Goal: Find specific page/section: Find specific page/section

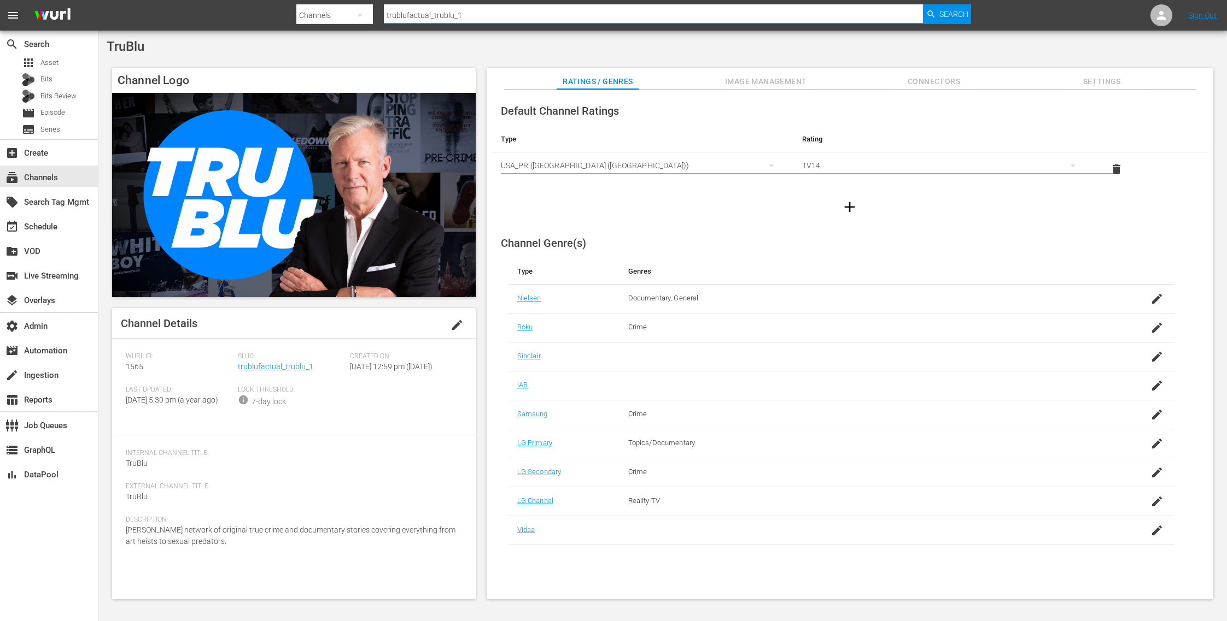
drag, startPoint x: 467, startPoint y: 17, endPoint x: 329, endPoint y: 14, distance: 138.9
click at [329, 14] on div "Search By Channels Search ID, Title, Description, Keywords, or Category trubluf…" at bounding box center [633, 15] width 675 height 26
paste input "minerva_pictures_amoilnatale"
type input "minerva_pictures_amoilnatale_1"
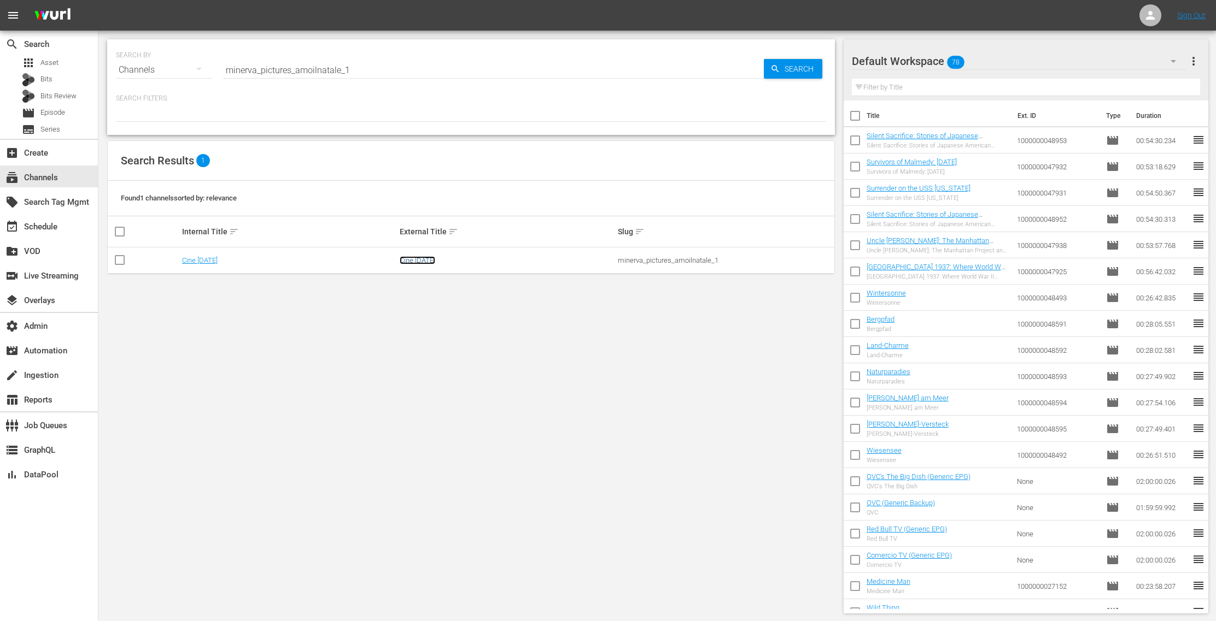
click at [426, 261] on link "Cine Natale" at bounding box center [418, 260] width 36 height 8
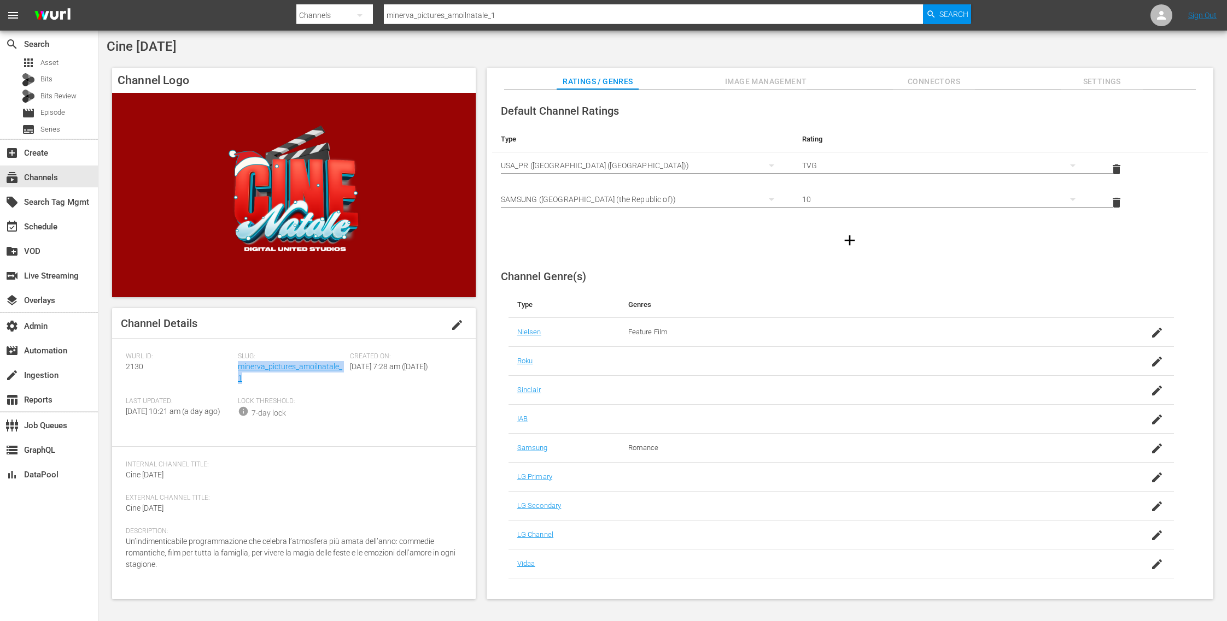
drag, startPoint x: 249, startPoint y: 378, endPoint x: 238, endPoint y: 372, distance: 12.5
click at [238, 372] on div "Slug: minerva_pictures_amoilnatale_1" at bounding box center [294, 375] width 112 height 45
copy link "minerva_pictures_amoilnatale_1"
drag, startPoint x: 166, startPoint y: 51, endPoint x: 108, endPoint y: 50, distance: 58.0
click at [108, 50] on div "Cine Natale" at bounding box center [663, 46] width 1112 height 15
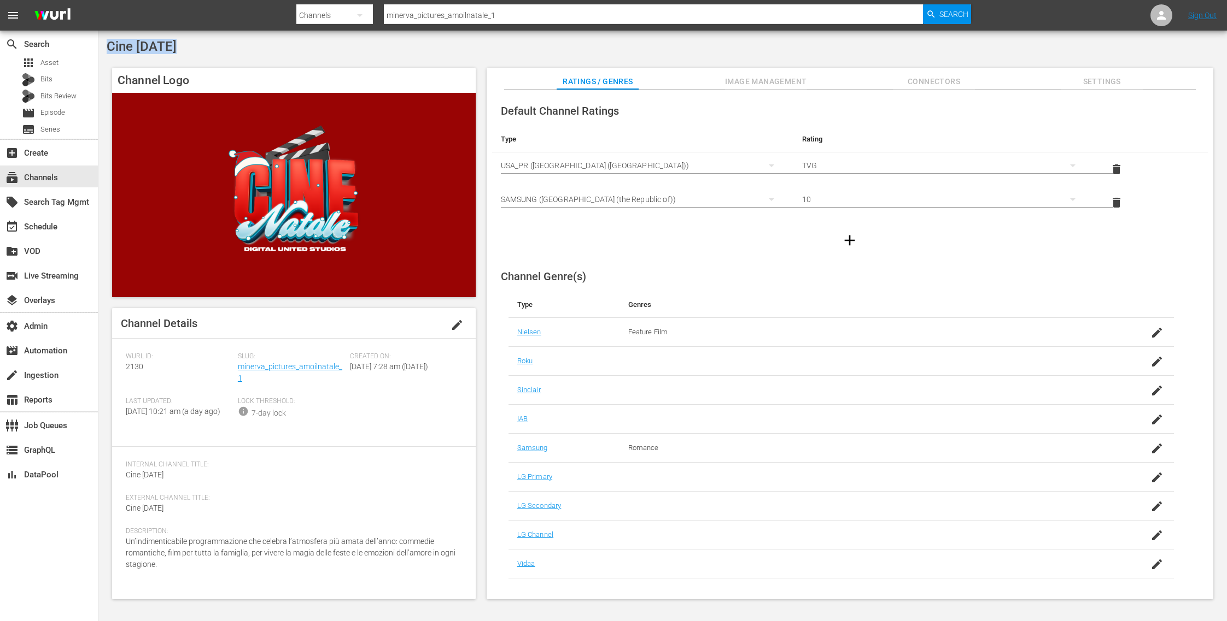
copy span "Cine Natale"
drag, startPoint x: 247, startPoint y: 376, endPoint x: 239, endPoint y: 369, distance: 10.1
click at [239, 369] on div "Slug: minerva_pictures_amoilnatale_1" at bounding box center [294, 375] width 112 height 45
copy link "minerva_pictures_amoilnatale_1"
drag, startPoint x: 150, startPoint y: 368, endPoint x: 128, endPoint y: 367, distance: 21.3
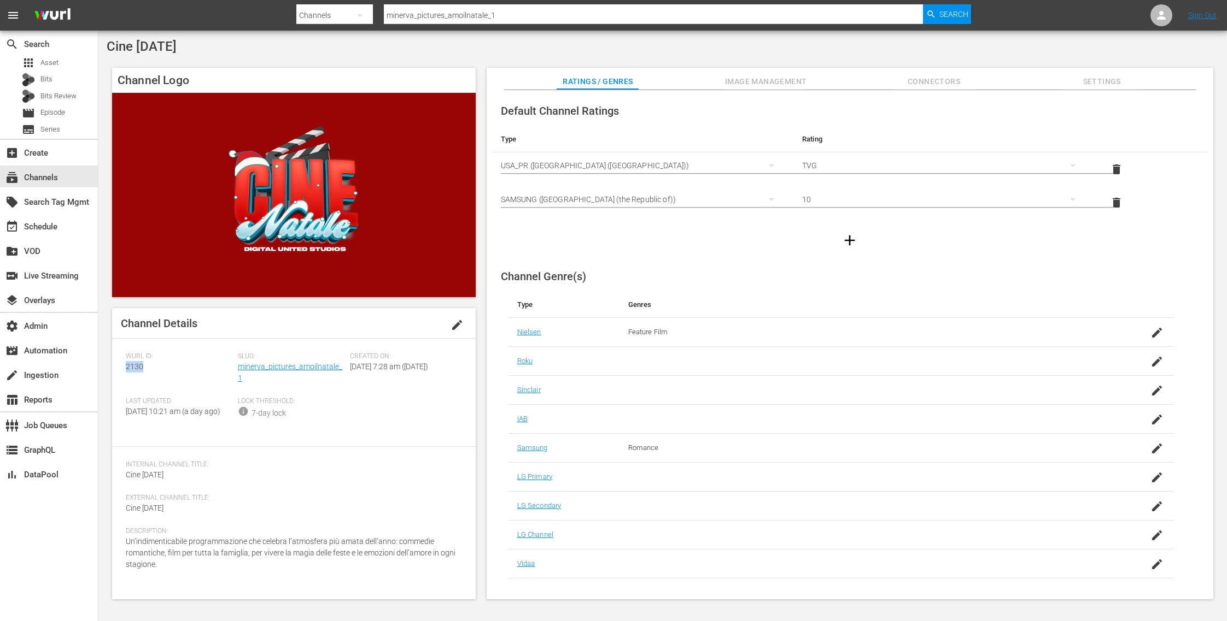
click at [122, 367] on div "Channel Details edit Wurl ID: 2130 Slug: minerva_pictures_amoilnatale_1 Created…" at bounding box center [293, 453] width 363 height 291
copy span "2130"
click at [314, 371] on link "minerva_pictures_amoilnatale_1" at bounding box center [290, 372] width 104 height 20
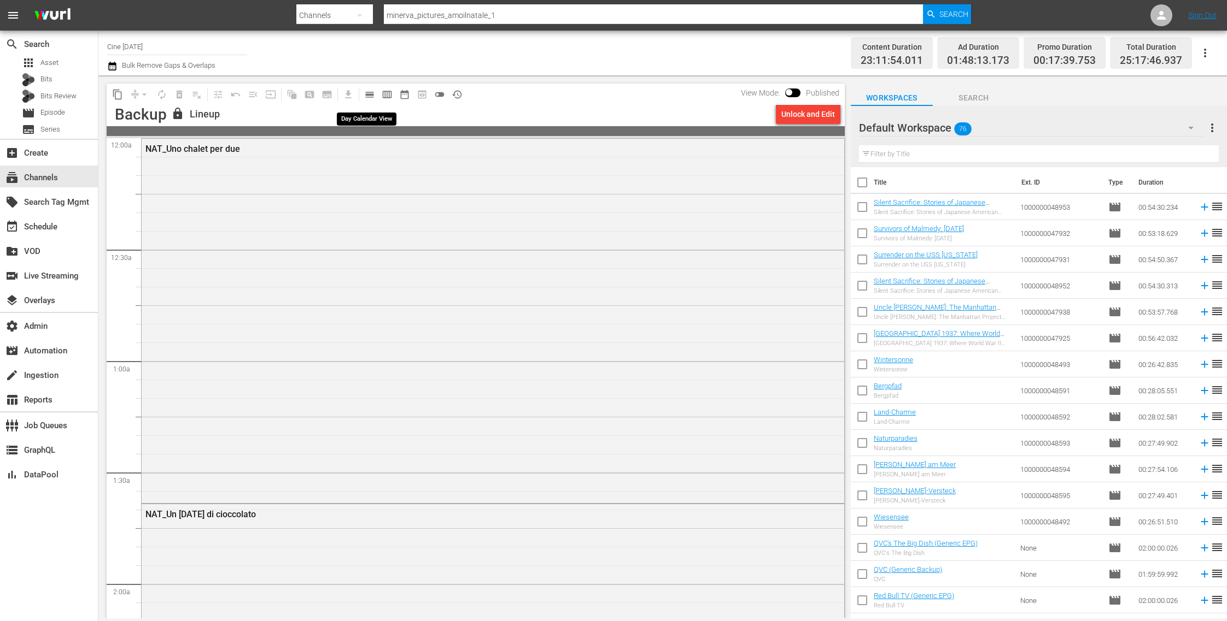
click at [373, 97] on span "calendar_view_day_outlined" at bounding box center [369, 94] width 11 height 11
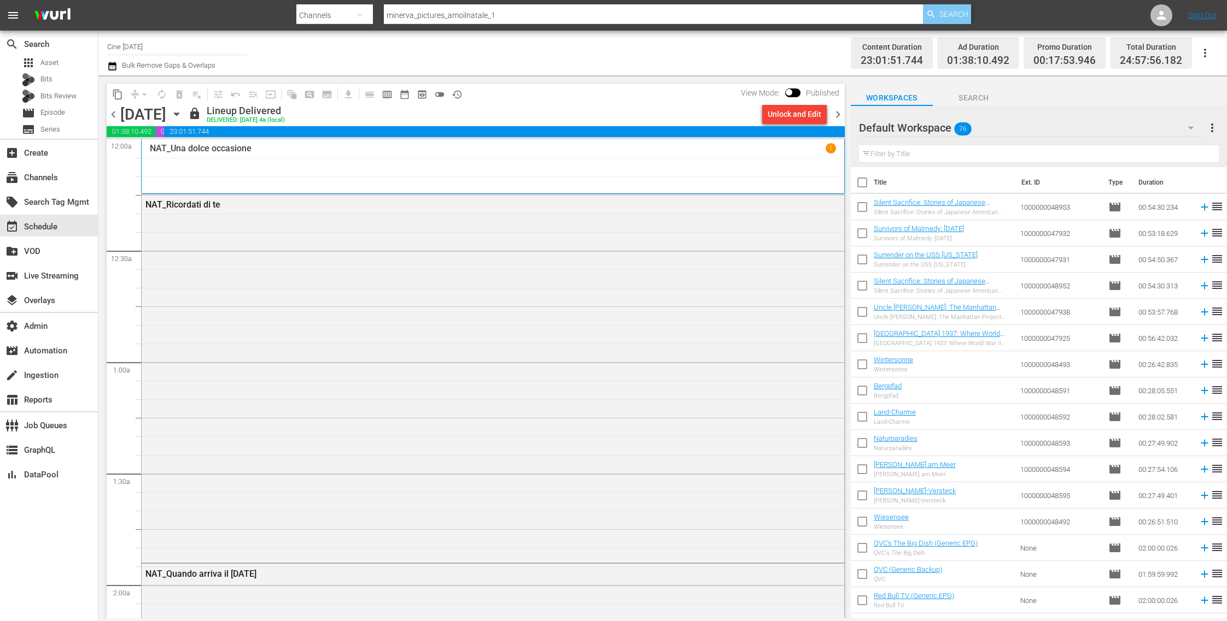
click at [960, 15] on span "Search" at bounding box center [953, 14] width 29 height 20
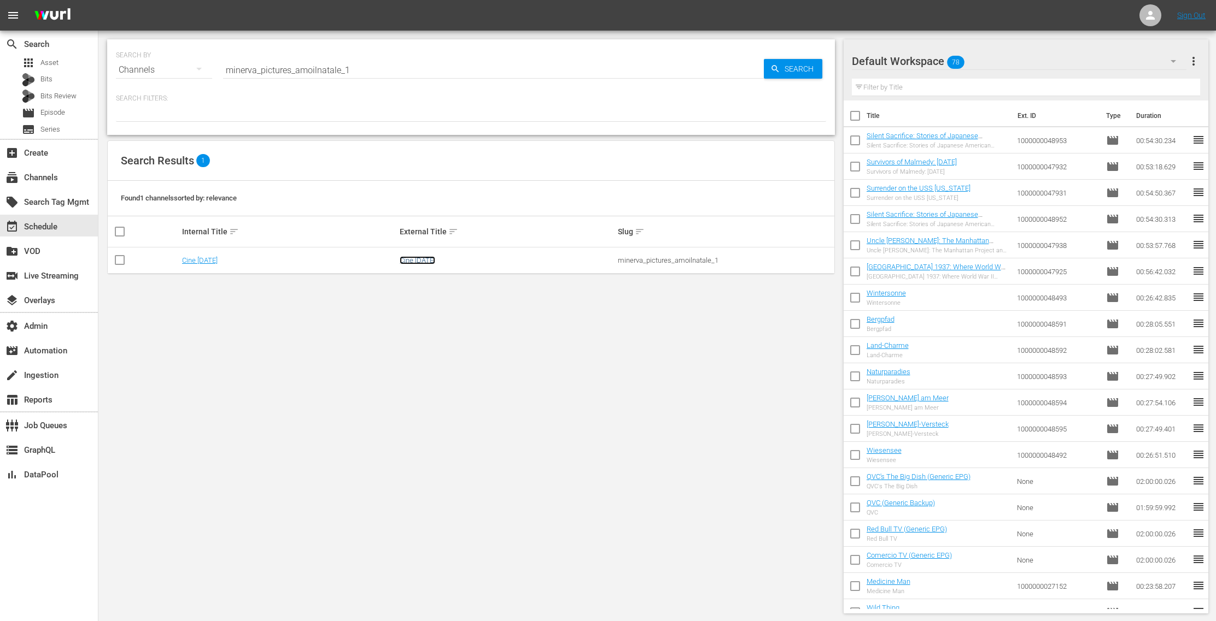
click at [418, 257] on link "Cine Natale" at bounding box center [418, 260] width 36 height 8
